Goal: Information Seeking & Learning: Learn about a topic

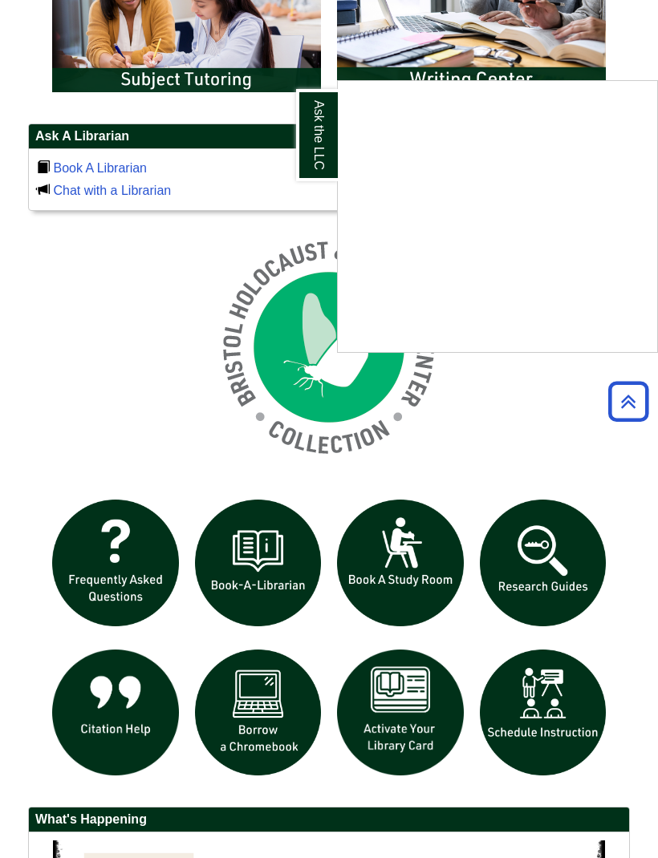
scroll to position [1047, 0]
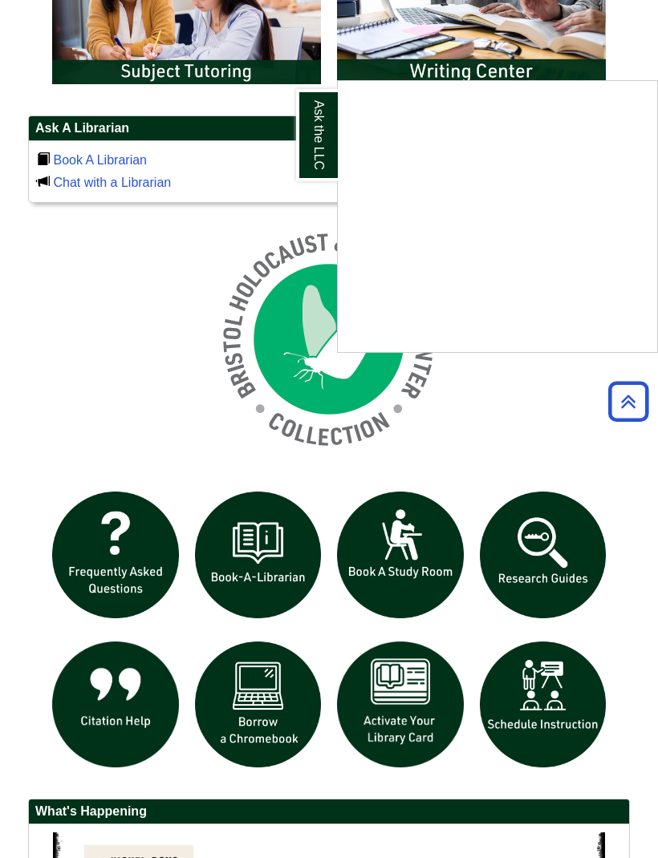
click at [550, 547] on div "Ask the LLC" at bounding box center [329, 429] width 658 height 858
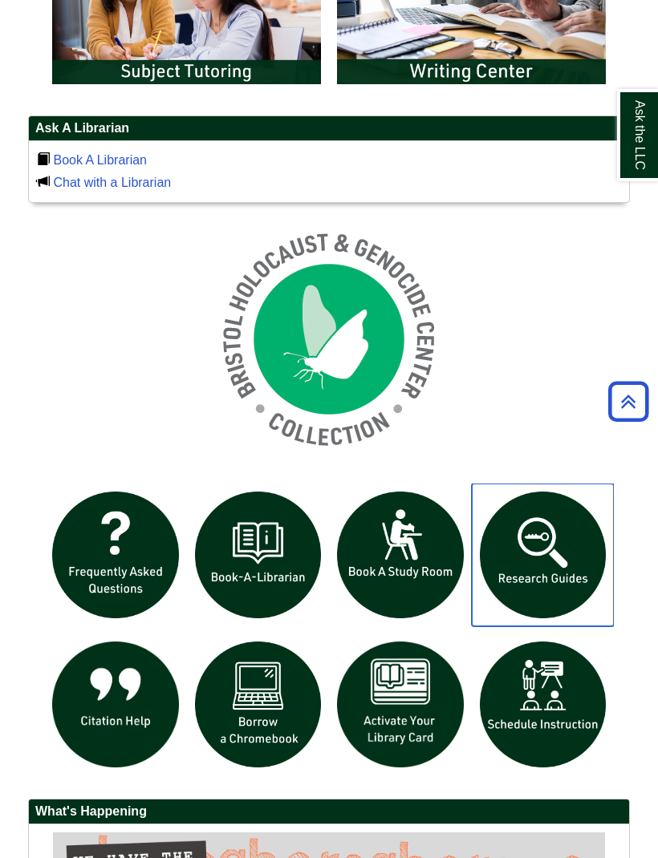
click at [553, 567] on img "slideshow" at bounding box center [543, 555] width 143 height 143
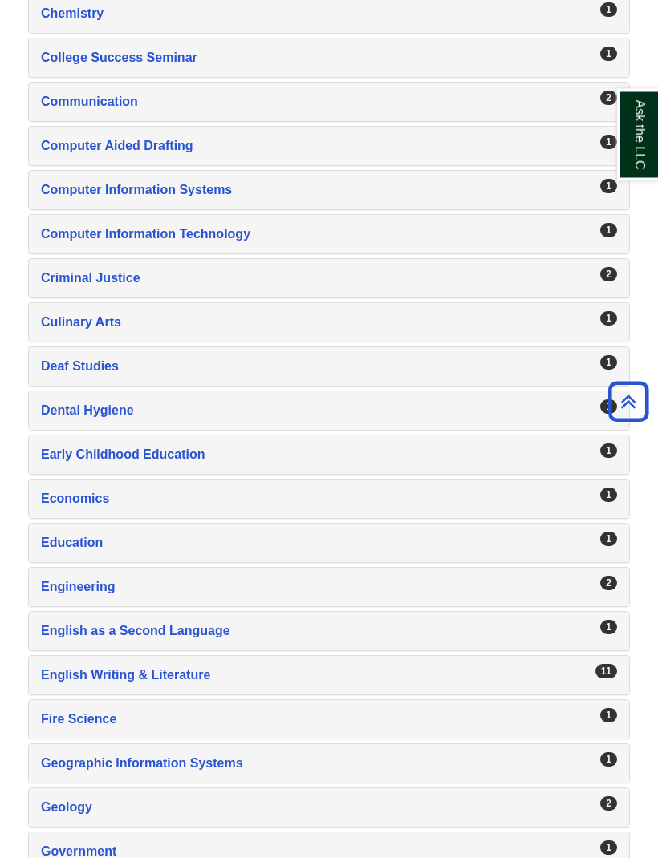
scroll to position [885, 0]
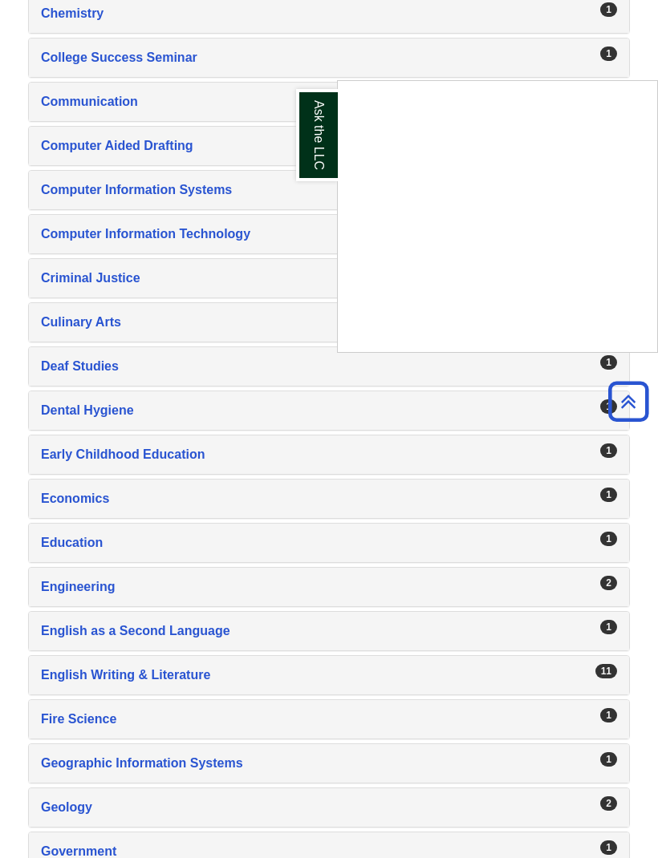
click at [142, 642] on div "Ask the LLC" at bounding box center [329, 429] width 658 height 858
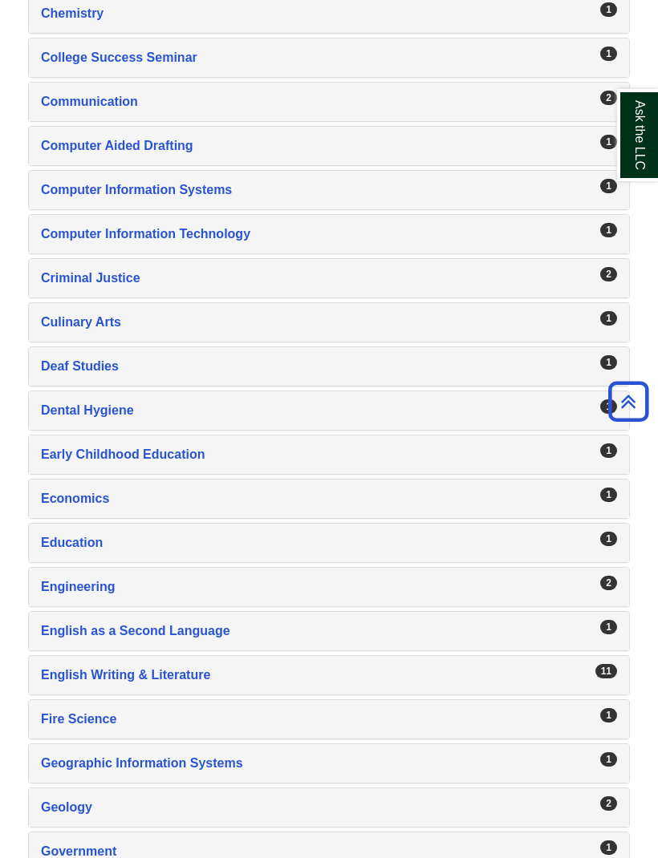
click at [153, 675] on div "English Writing & Literature , 11 guides" at bounding box center [329, 675] width 576 height 22
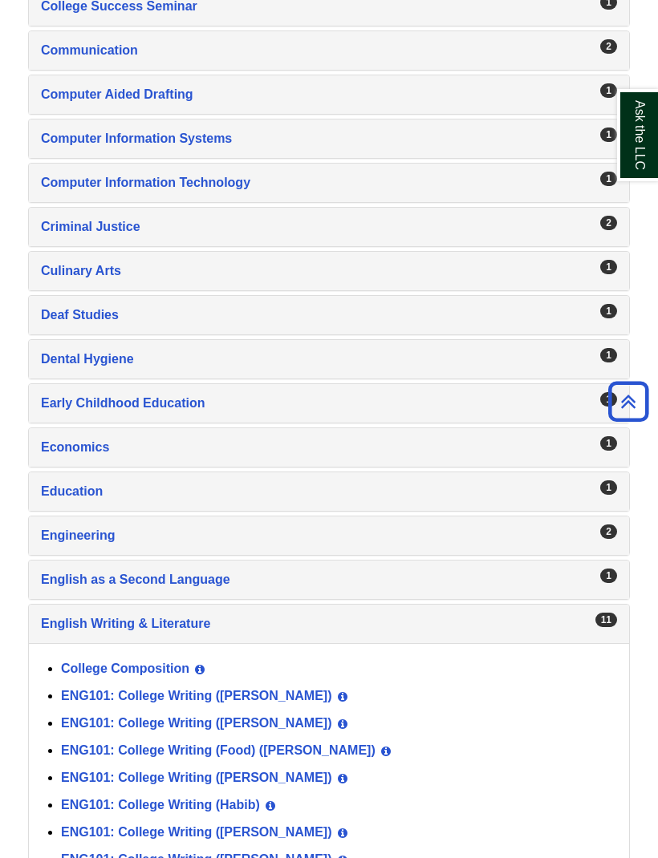
scroll to position [1051, 0]
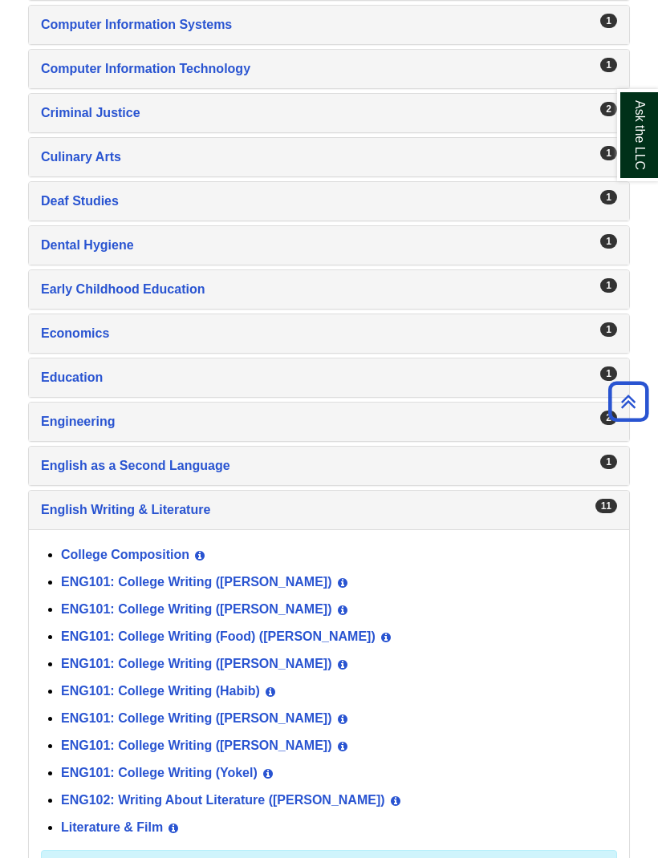
click at [243, 717] on link "ENG101: College Writing (Norris)" at bounding box center [196, 718] width 271 height 14
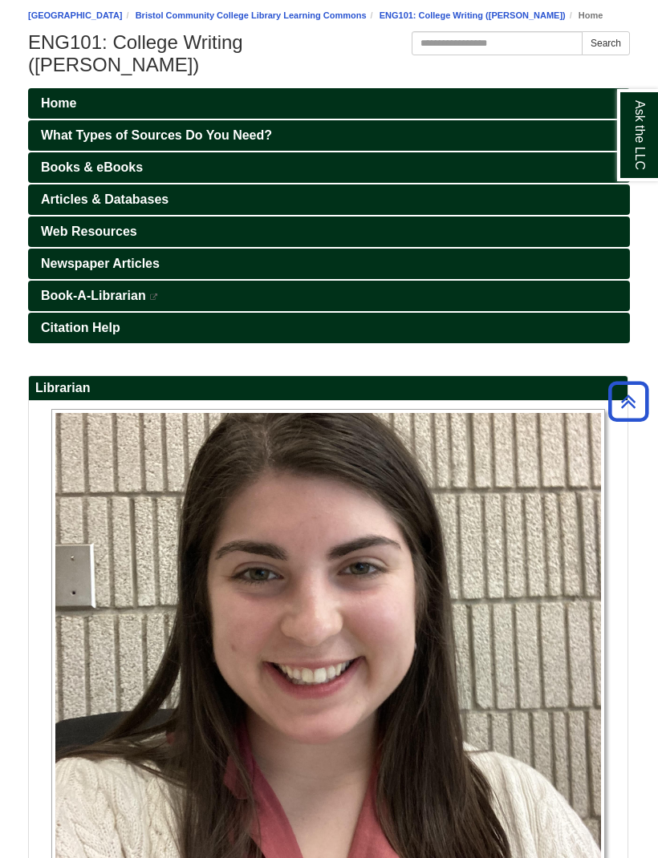
scroll to position [204, 0]
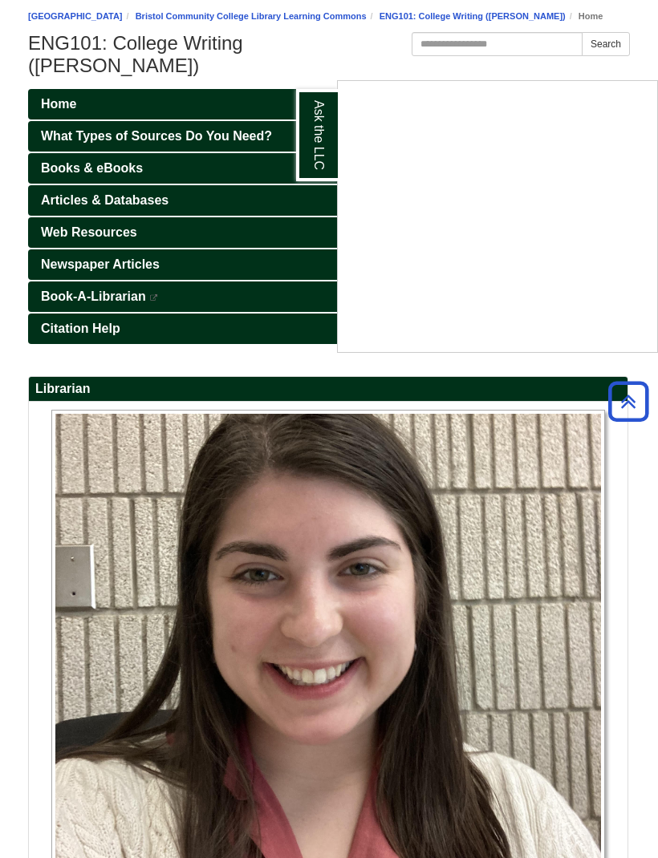
click at [268, 220] on div "Ask the LLC" at bounding box center [329, 429] width 658 height 858
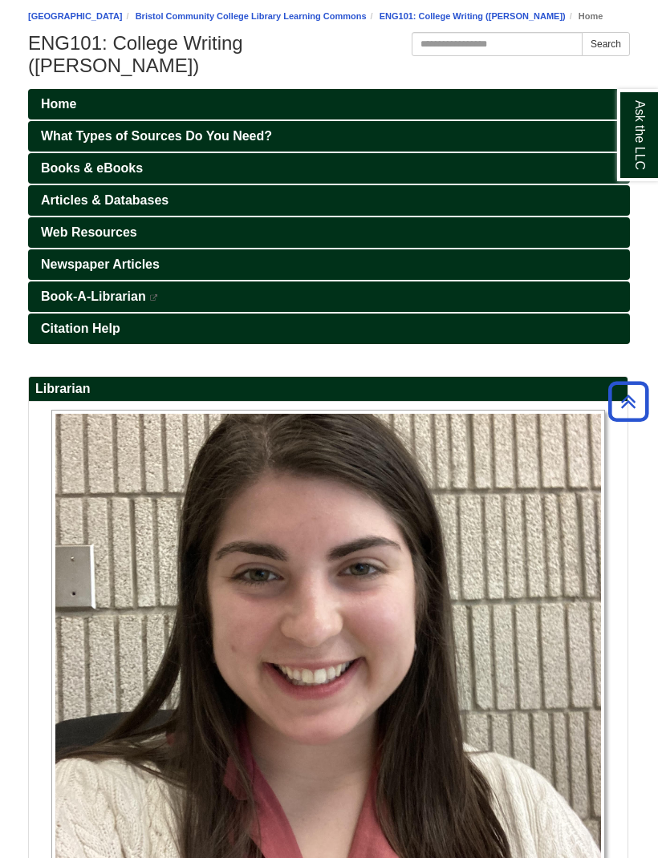
click at [329, 217] on link "Web Resources" at bounding box center [329, 232] width 602 height 30
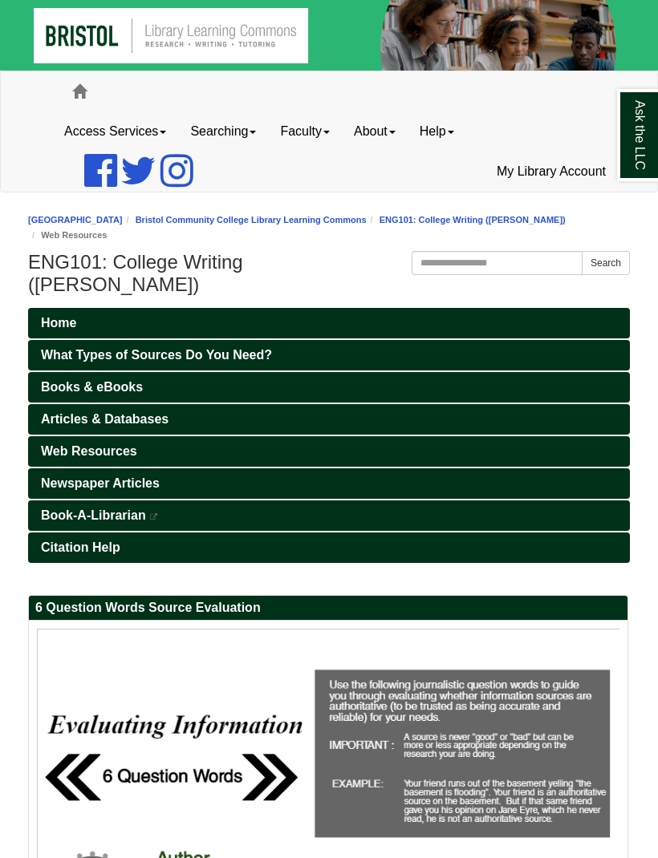
click at [337, 216] on link "Bristol Community College Library Learning Commons" at bounding box center [251, 220] width 231 height 10
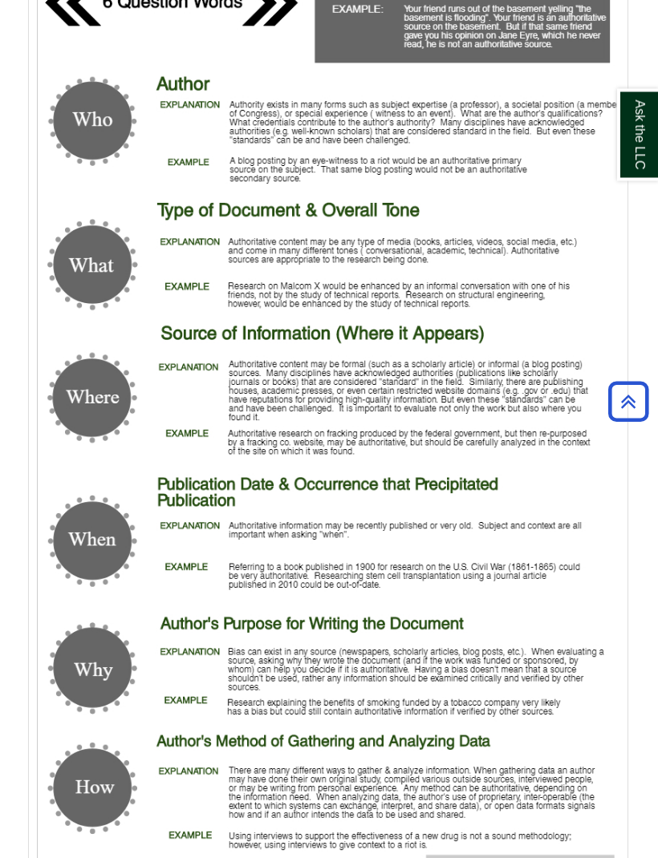
scroll to position [775, 0]
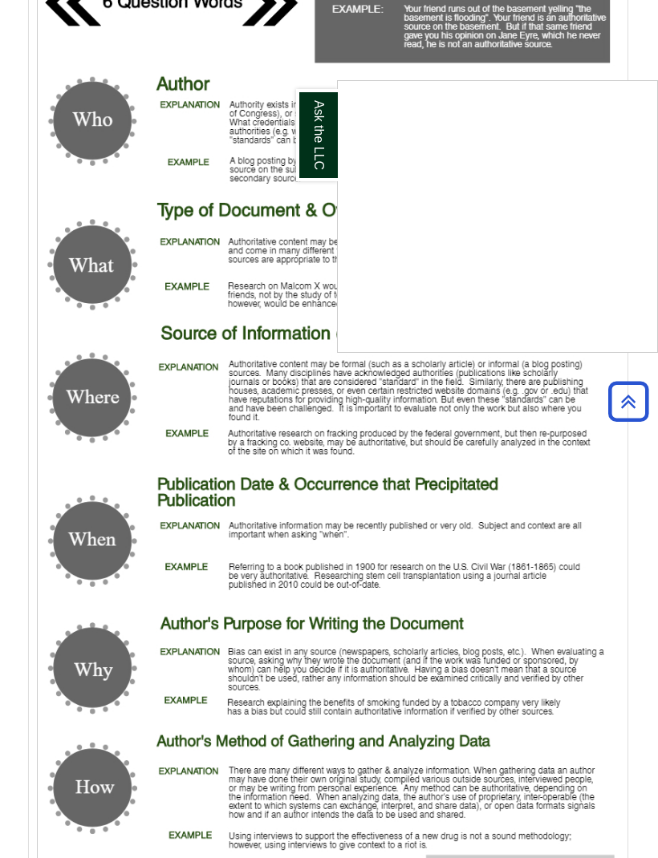
click at [504, 496] on div "Ask the LLC" at bounding box center [329, 429] width 658 height 858
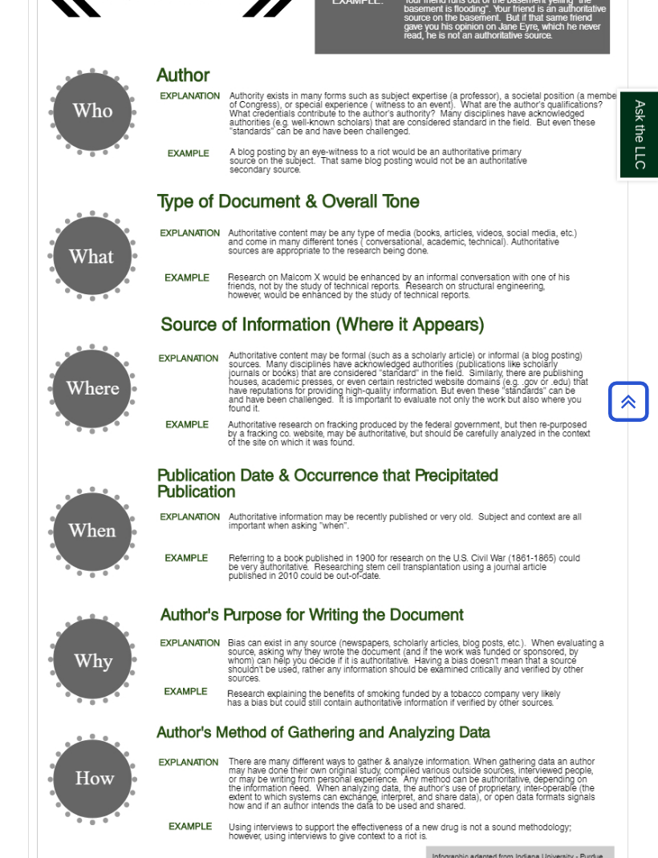
scroll to position [783, 0]
